Goal: Communication & Community: Answer question/provide support

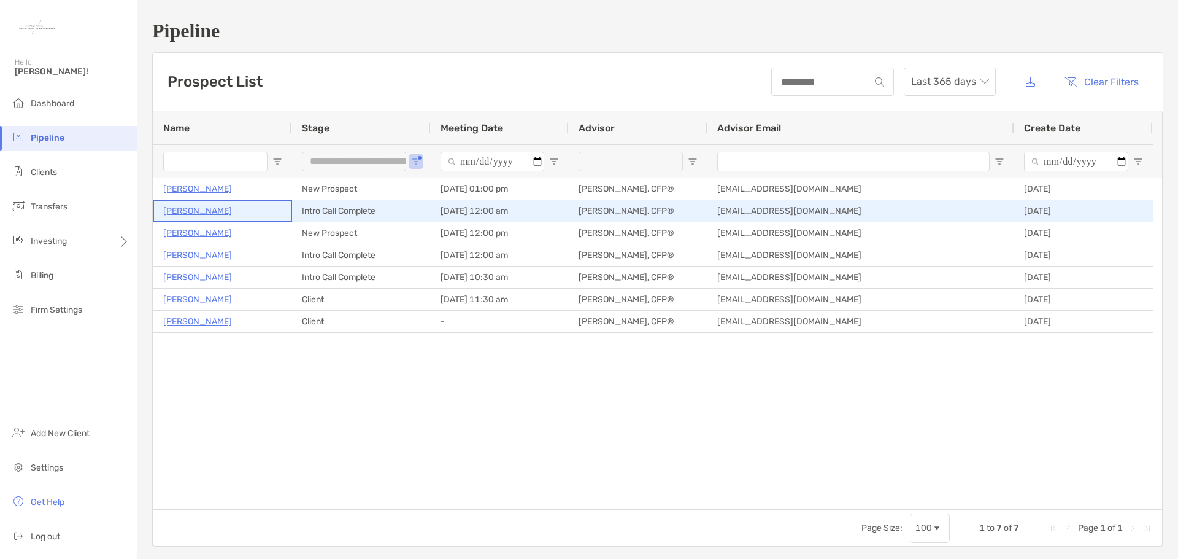
click at [207, 209] on p "[PERSON_NAME]" at bounding box center [197, 210] width 69 height 15
click at [200, 214] on p "[PERSON_NAME]" at bounding box center [197, 210] width 69 height 15
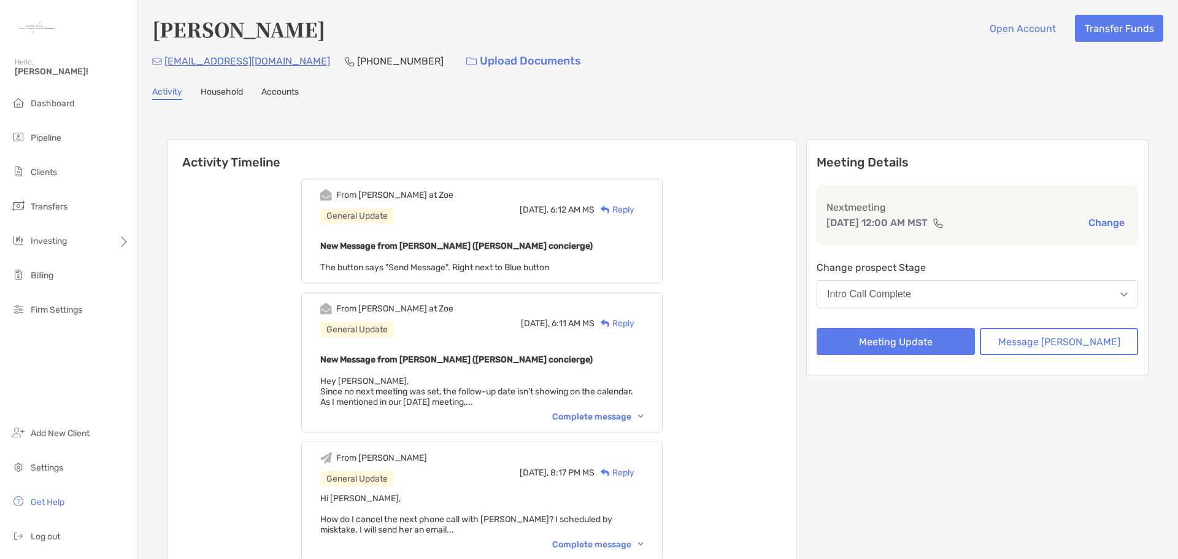
click at [635, 210] on div "Reply" at bounding box center [615, 209] width 40 height 13
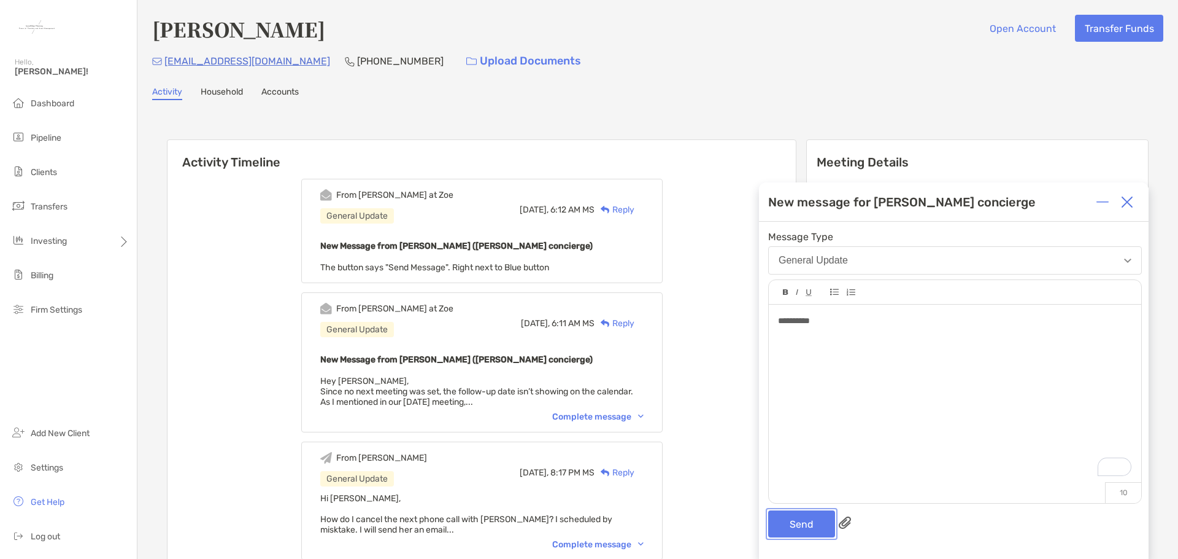
click at [808, 516] on button "Send" at bounding box center [801, 523] width 67 height 27
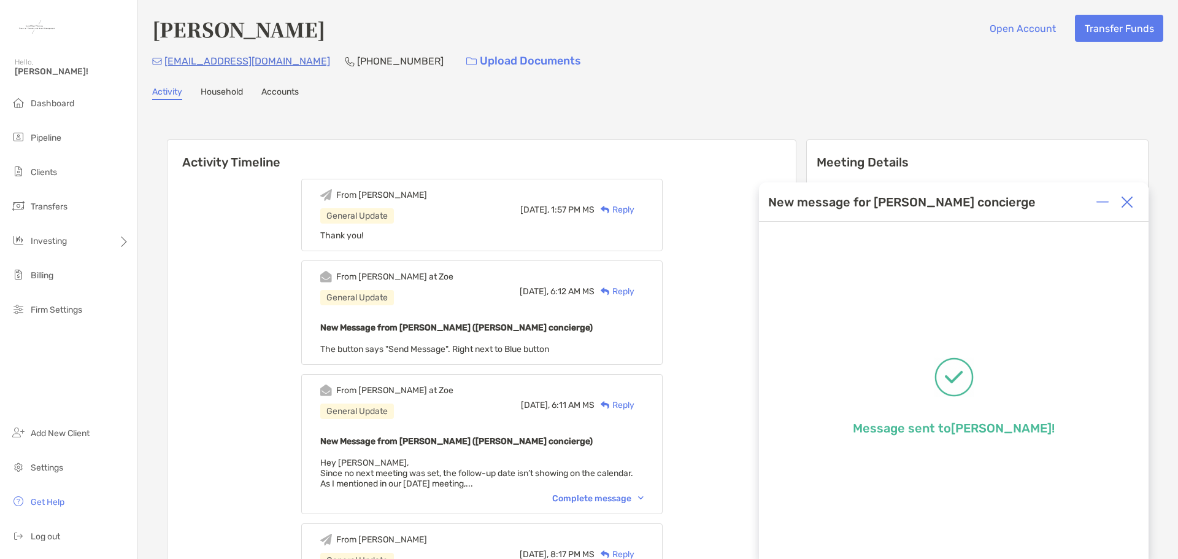
click at [1131, 199] on img at bounding box center [1127, 202] width 12 height 12
